Goal: Information Seeking & Learning: Learn about a topic

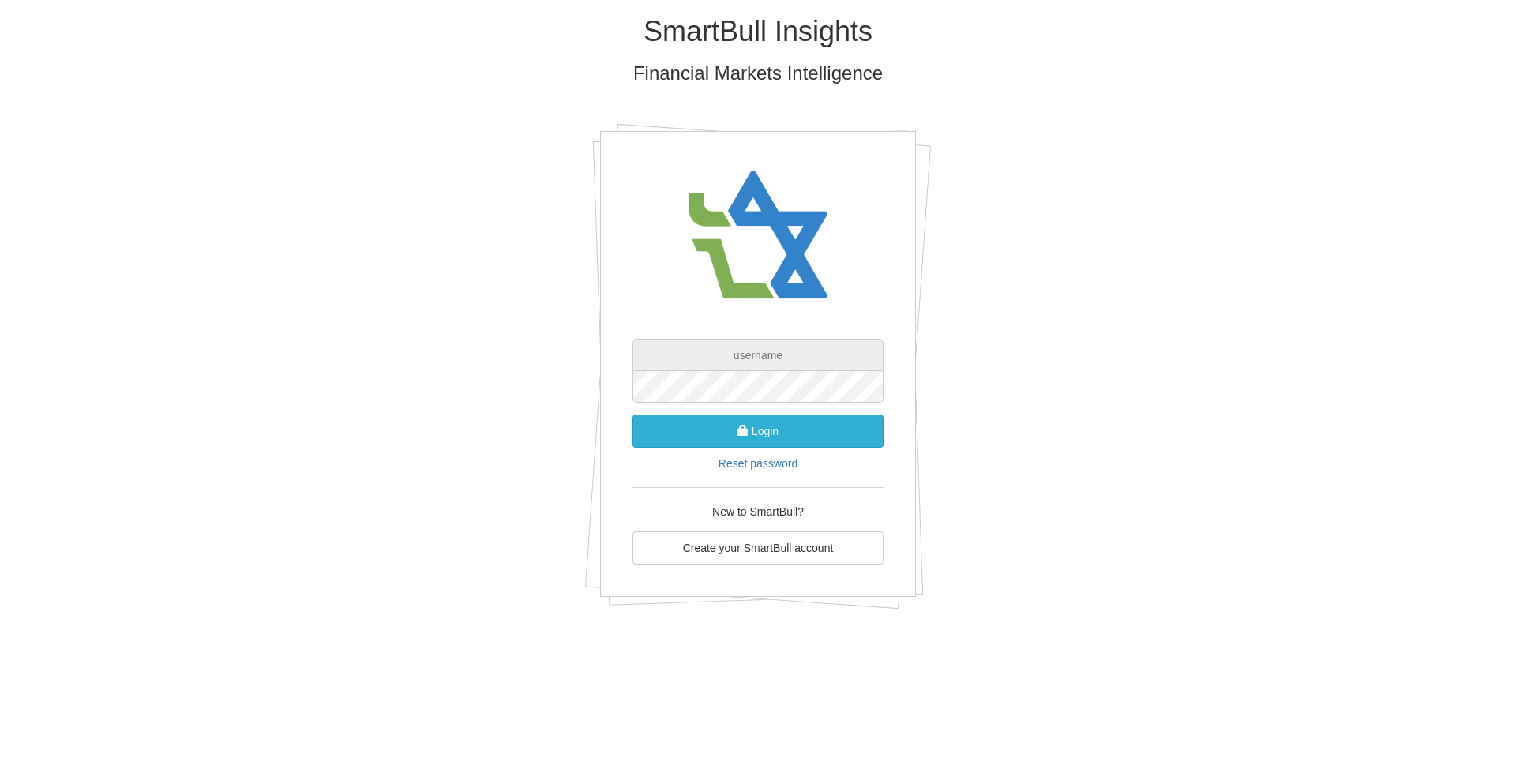
type input "[EMAIL_ADDRESS][DOMAIN_NAME]"
click at [773, 442] on button "Login" at bounding box center [758, 430] width 251 height 33
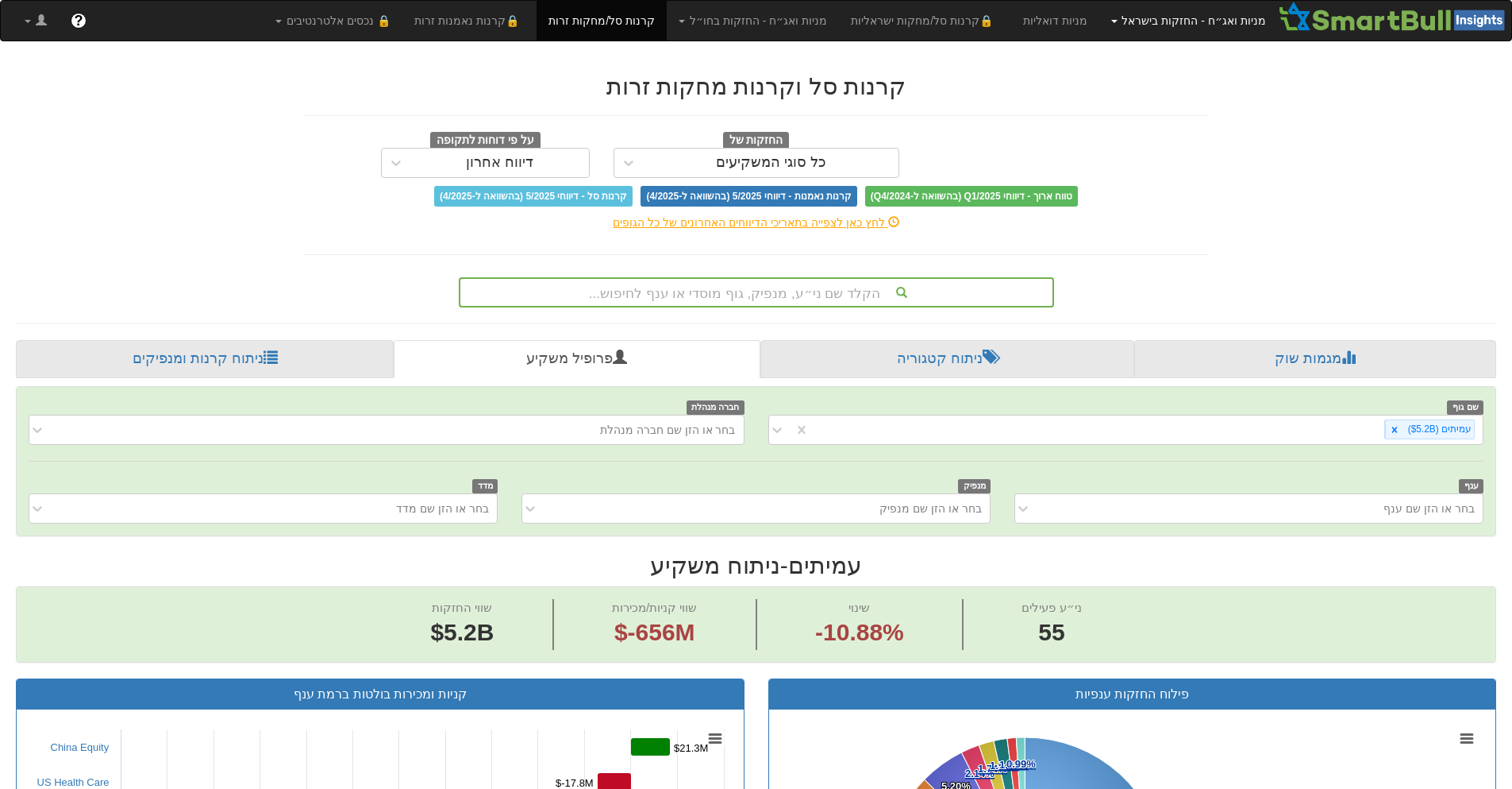
click at [1208, 20] on link "מניות ואג״ח - החזקות בישראל" at bounding box center [1188, 20] width 178 height 40
click at [1216, 50] on link "מניות" at bounding box center [1215, 55] width 125 height 20
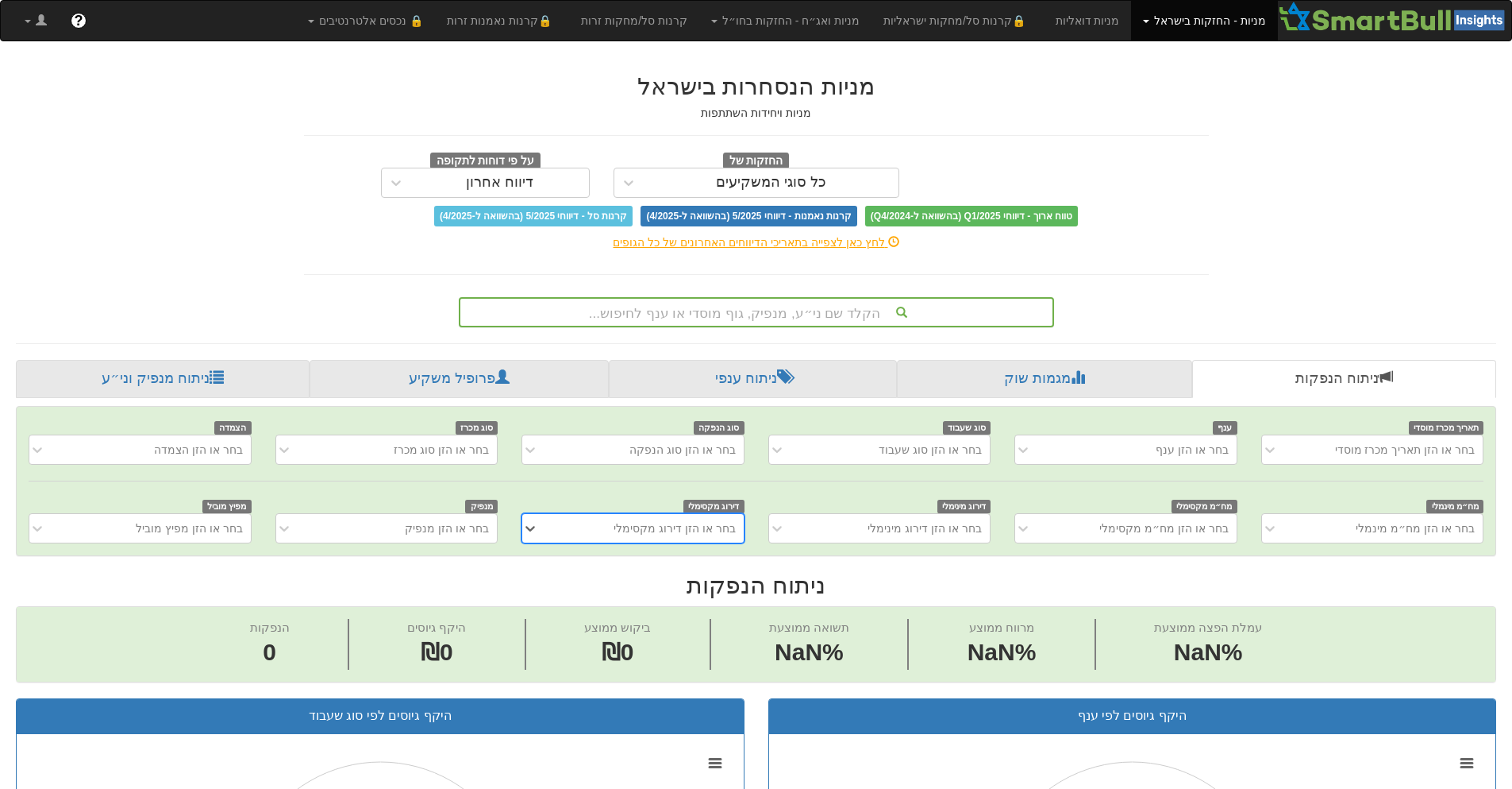
scroll to position [0, 12]
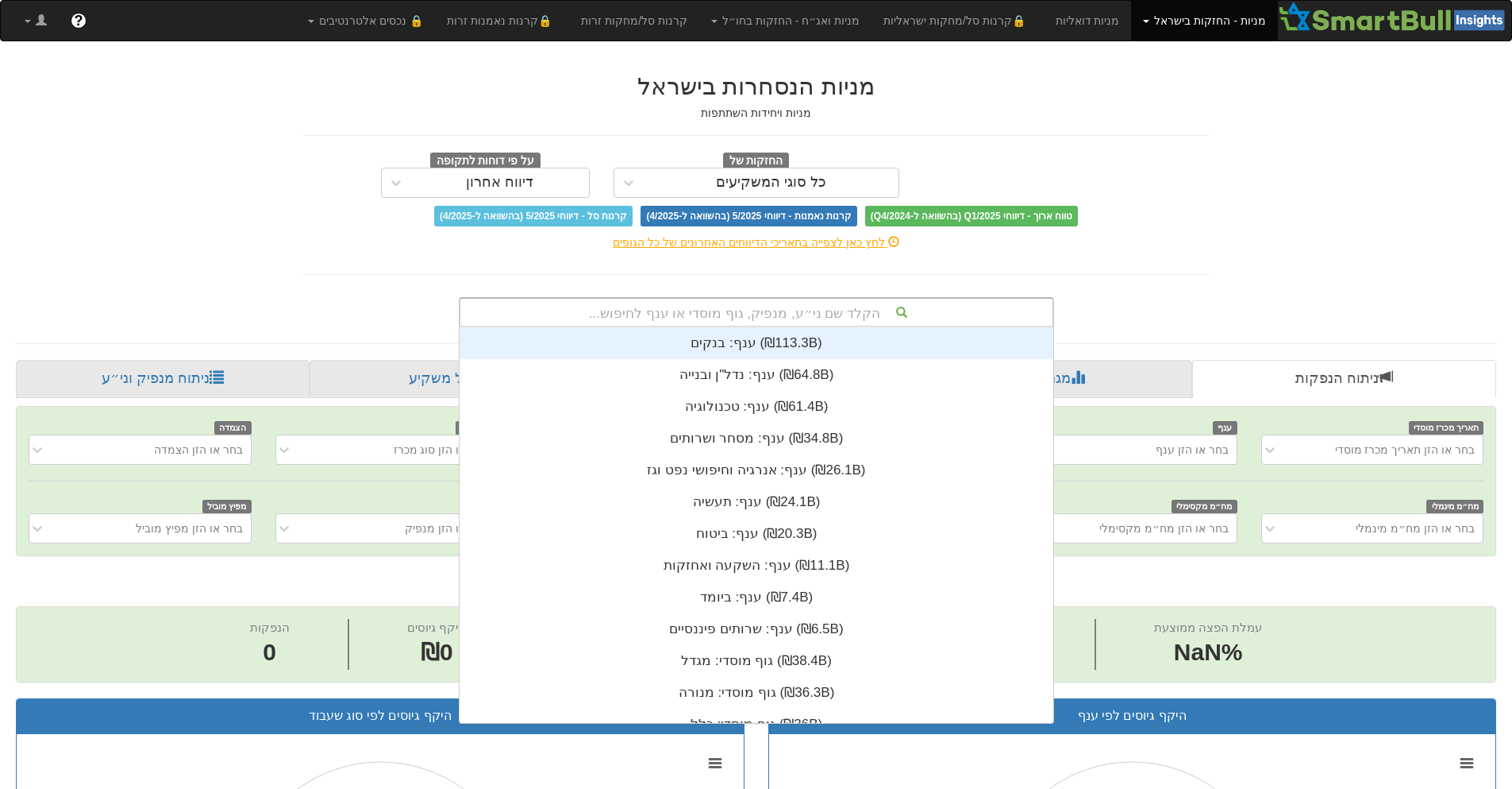
click at [749, 315] on div "הקלד שם ני״ע, מנפיק, גוף מוסדי או ענף לחיפוש..." at bounding box center [757, 312] width 592 height 27
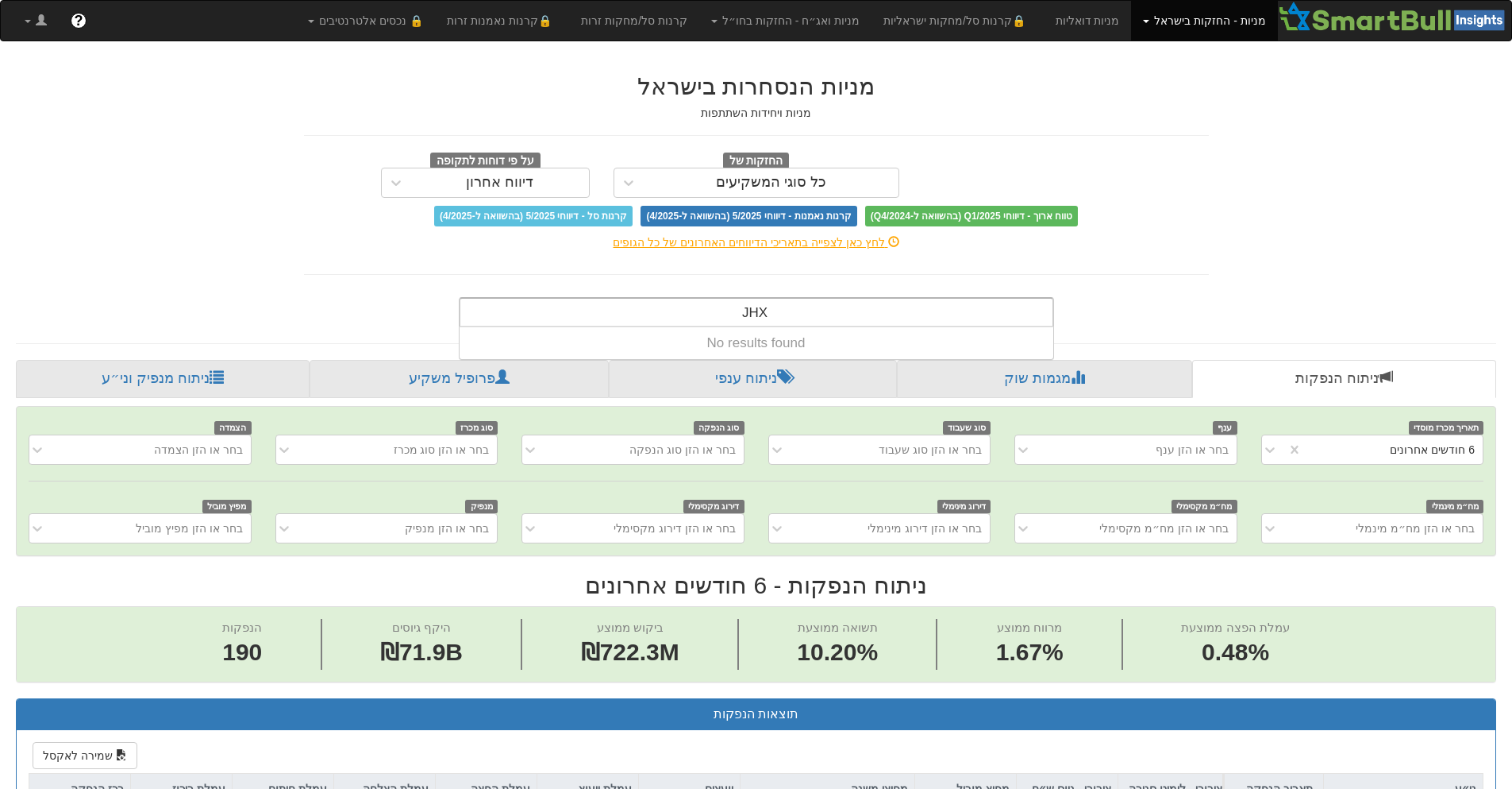
scroll to position [0, 0]
type input "J"
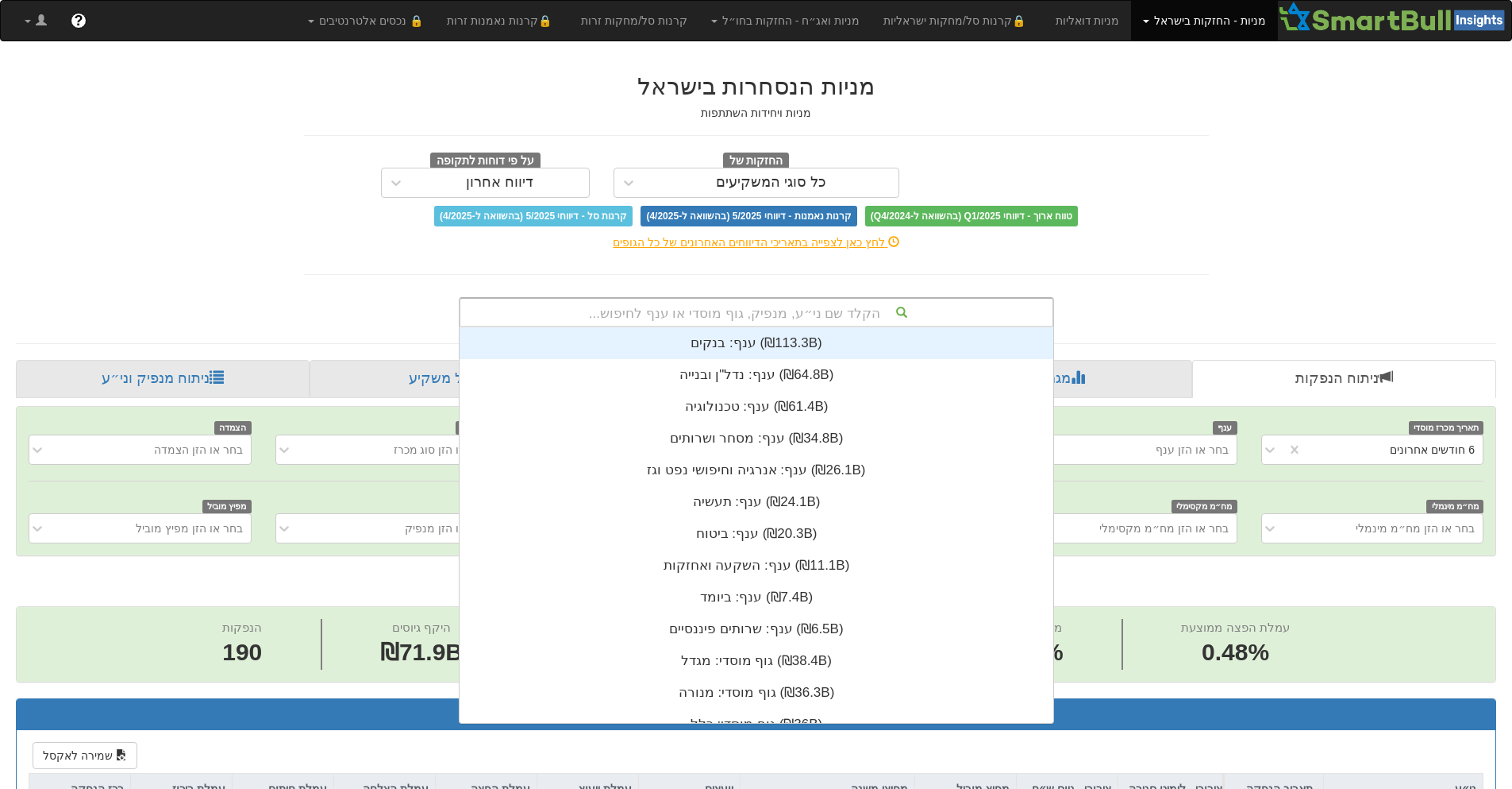
scroll to position [396, 0]
click at [1103, 22] on link "מניות דואליות" at bounding box center [1088, 20] width 88 height 40
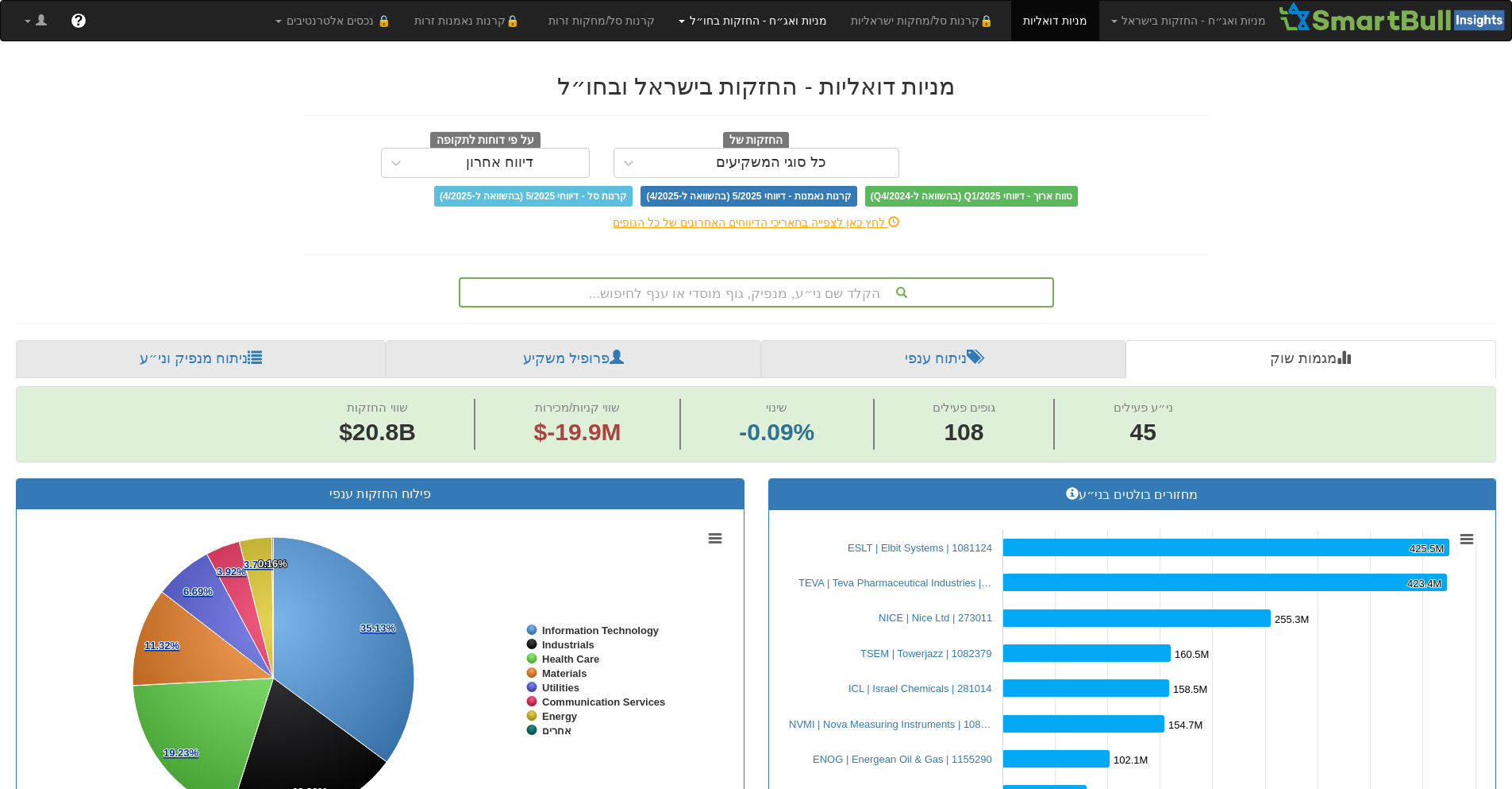
click at [1099, 22] on link "מניות ואג״ח - החזקות בחו״ל" at bounding box center [1188, 20] width 178 height 40
click at [829, 53] on link "מניות" at bounding box center [776, 55] width 125 height 20
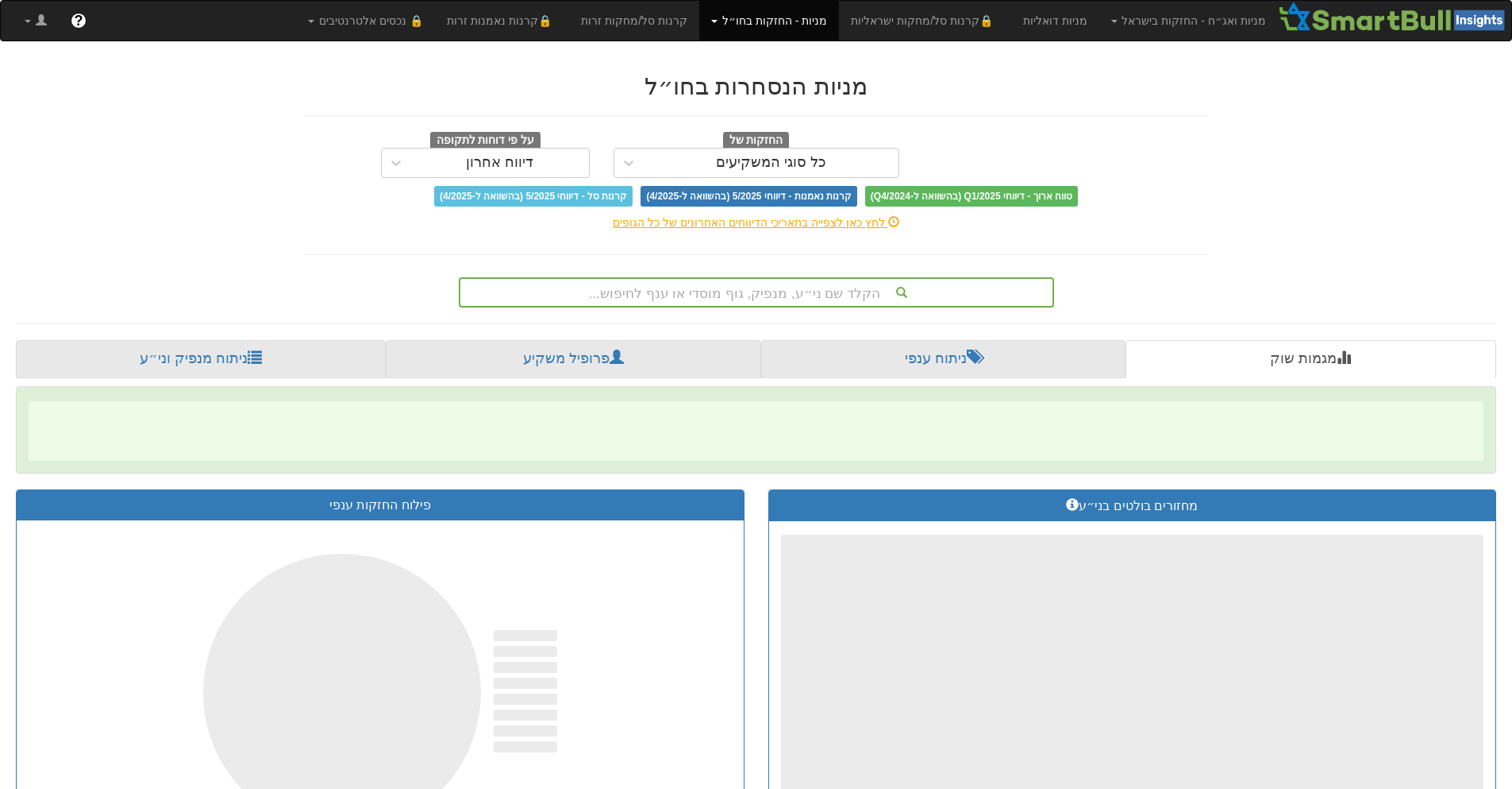
click at [815, 299] on div "הקלד שם ני״ע, מנפיק, גוף מוסדי או ענף לחיפוש..." at bounding box center [757, 291] width 592 height 27
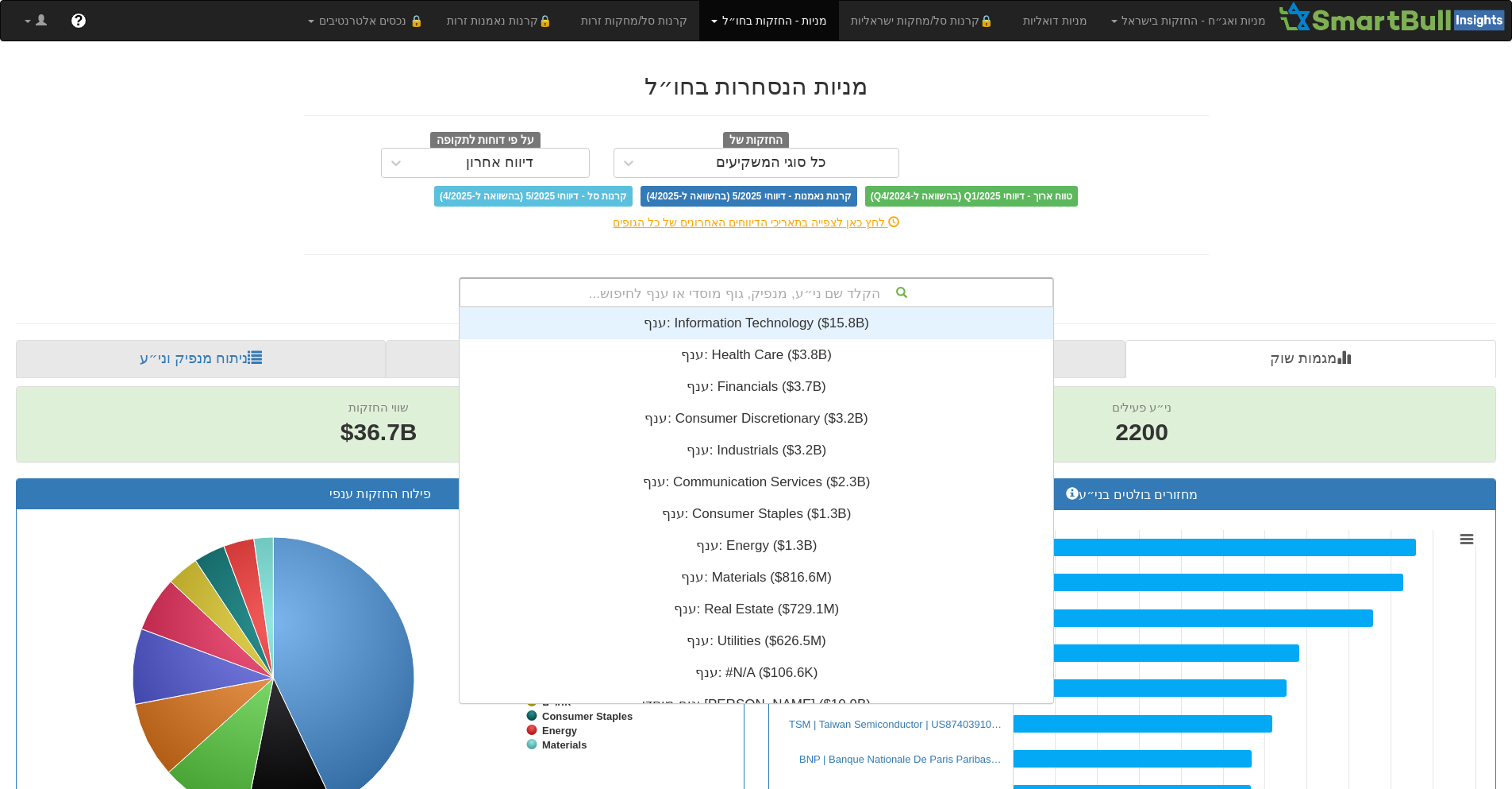
click at [748, 297] on div "הקלד שם ני״ע, מנפיק, גוף מוסדי או ענף לחיפוש..." at bounding box center [757, 291] width 592 height 27
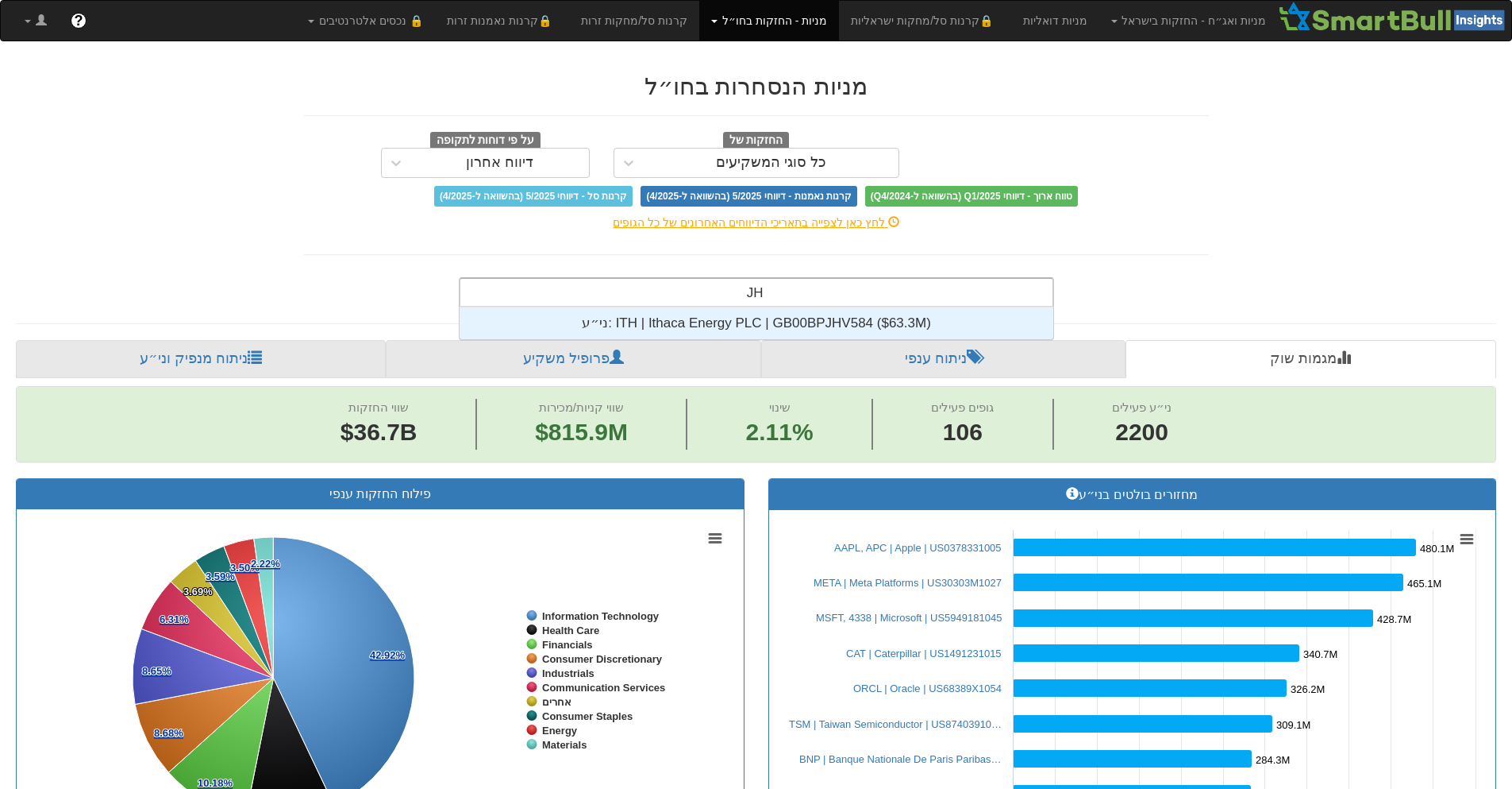
scroll to position [32, 0]
type input "J"
